Goal: Book appointment/travel/reservation

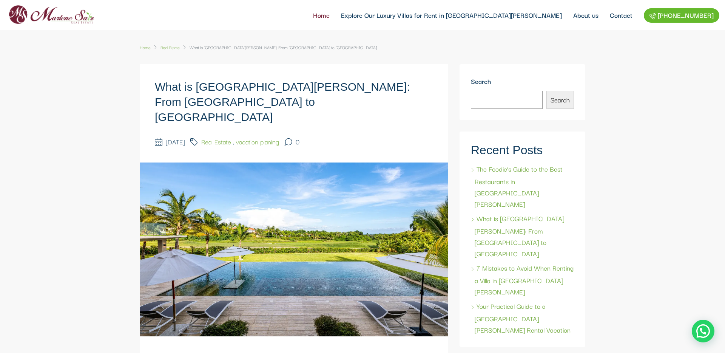
click at [335, 14] on link "Home" at bounding box center [322, 15] width 28 height 30
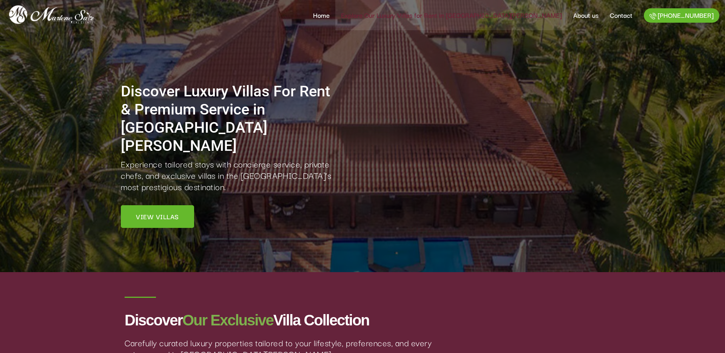
click at [462, 20] on link "Explore Our Luxury Villas for Rent in [GEOGRAPHIC_DATA][PERSON_NAME]" at bounding box center [451, 15] width 232 height 30
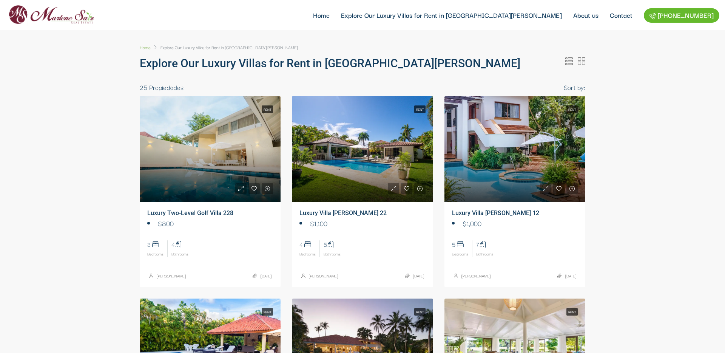
select select
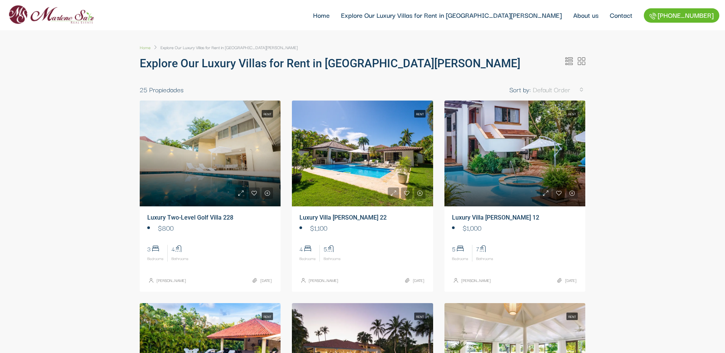
click at [405, 165] on link at bounding box center [362, 153] width 141 height 106
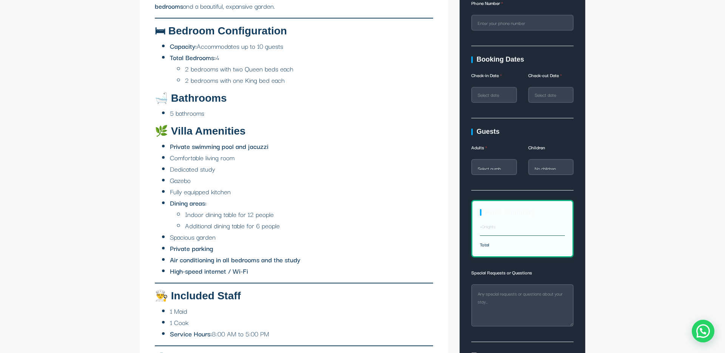
scroll to position [563, 0]
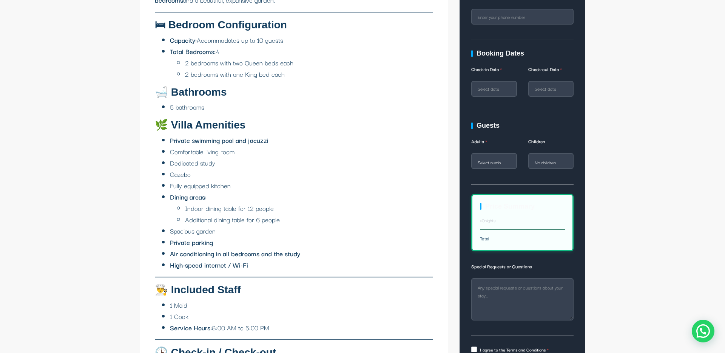
click at [500, 222] on div "× 0 nights" at bounding box center [507, 220] width 64 height 8
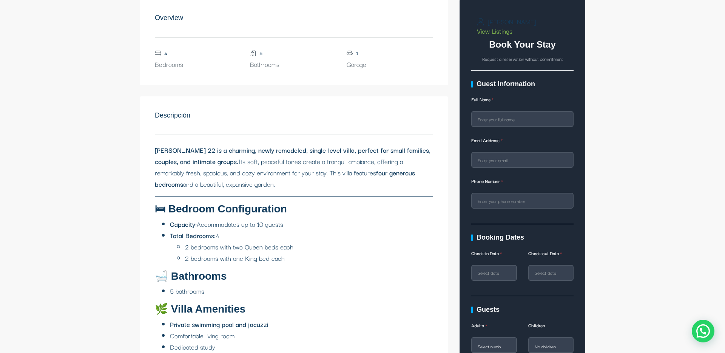
scroll to position [359, 0]
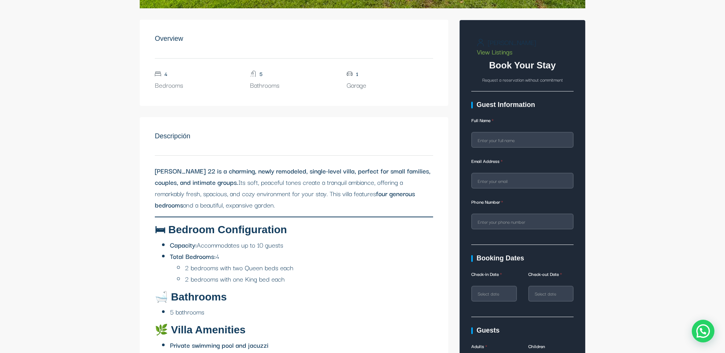
click at [492, 107] on h4 "Guest Information" at bounding box center [522, 105] width 102 height 8
click at [493, 127] on label "Full Name" at bounding box center [522, 121] width 102 height 15
click at [493, 132] on input "Full Name" at bounding box center [522, 140] width 102 height 16
click at [494, 137] on input "Full Name" at bounding box center [522, 140] width 102 height 16
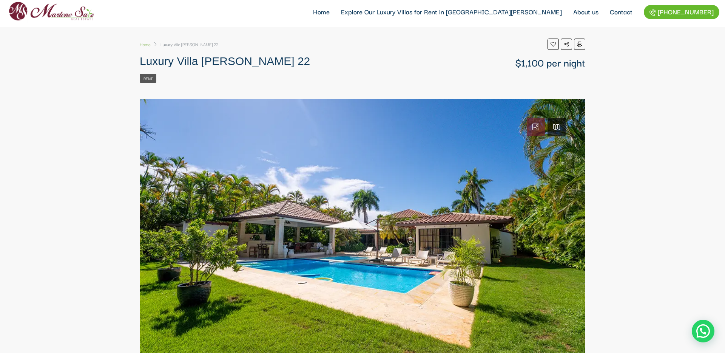
scroll to position [3, 0]
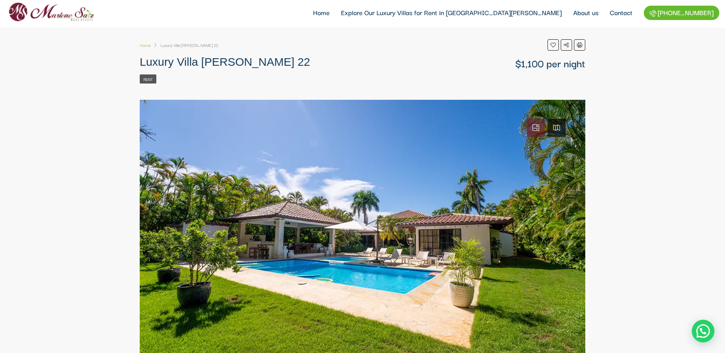
click at [533, 126] on icon at bounding box center [536, 127] width 7 height 7
click at [562, 127] on link at bounding box center [557, 128] width 18 height 18
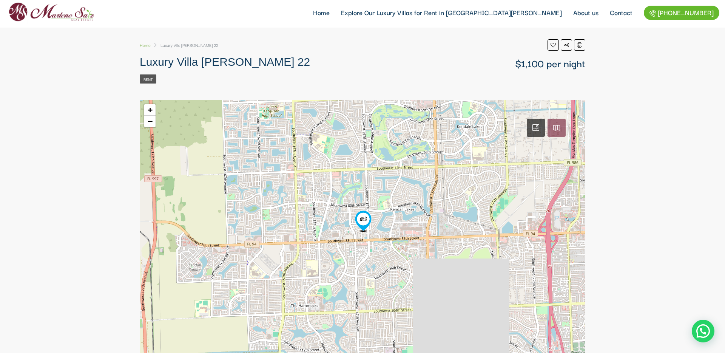
click at [534, 128] on icon at bounding box center [536, 127] width 7 height 7
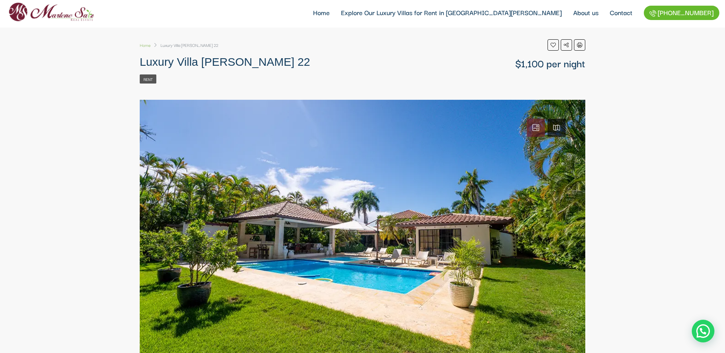
click at [553, 134] on link at bounding box center [557, 128] width 18 height 18
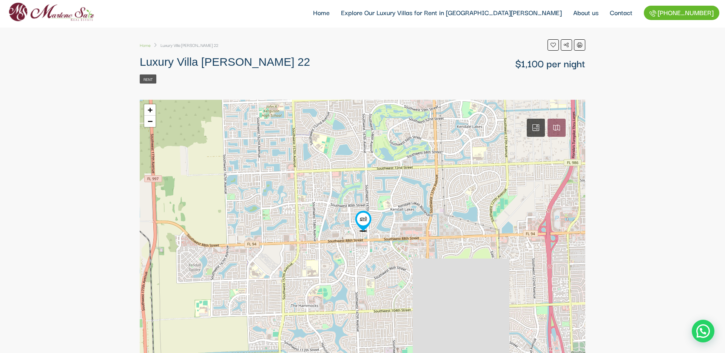
click at [540, 131] on link at bounding box center [536, 128] width 18 height 18
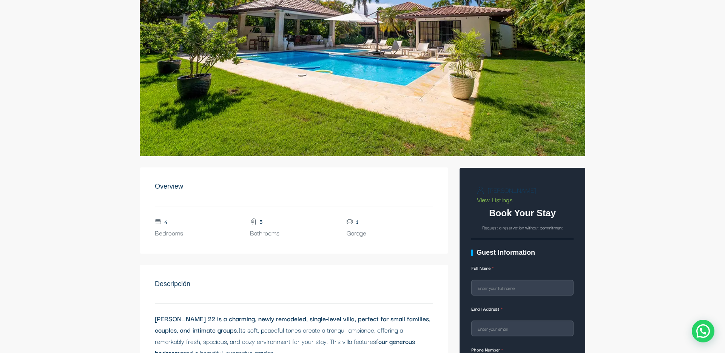
scroll to position [0, 0]
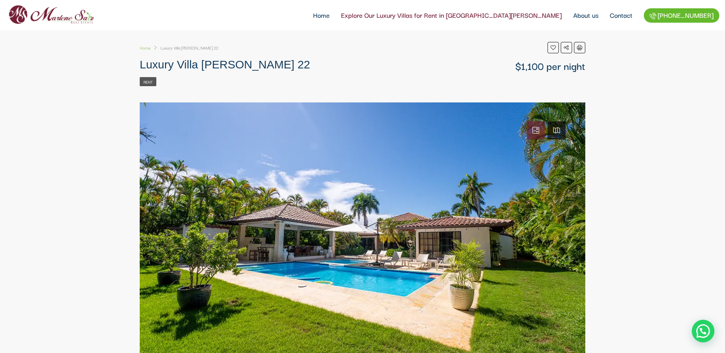
click at [427, 13] on link "Explore Our Luxury Villas for Rent in [GEOGRAPHIC_DATA][PERSON_NAME]" at bounding box center [451, 15] width 232 height 30
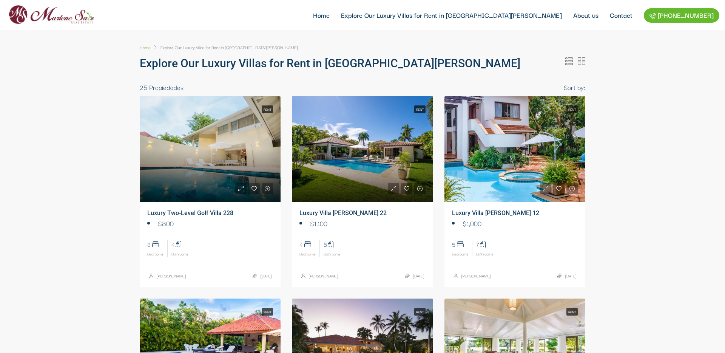
select select
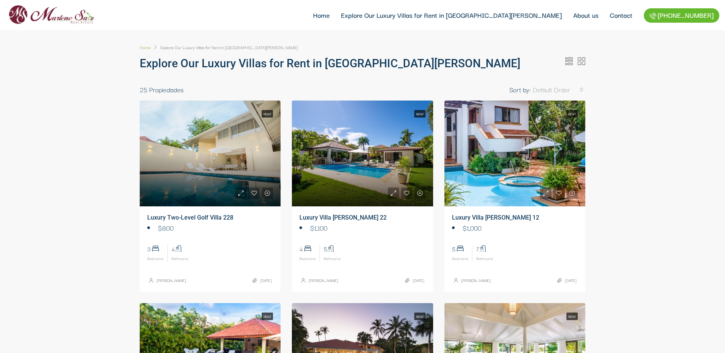
click at [473, 153] on link at bounding box center [515, 153] width 141 height 106
